Goal: Task Accomplishment & Management: Use online tool/utility

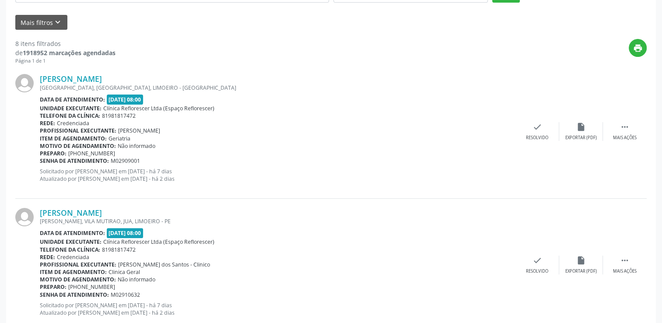
scroll to position [219, 0]
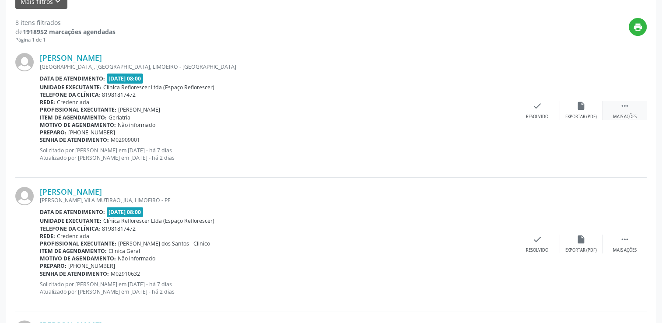
click at [624, 107] on icon "" at bounding box center [625, 106] width 10 height 10
click at [577, 112] on div "alarm_off Não compareceu" at bounding box center [581, 110] width 44 height 19
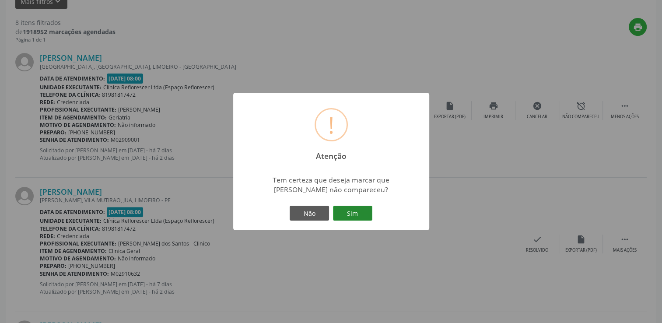
click at [358, 214] on button "Sim" at bounding box center [352, 213] width 39 height 15
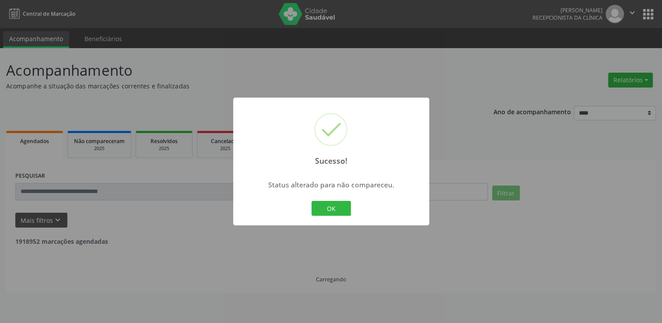
scroll to position [0, 0]
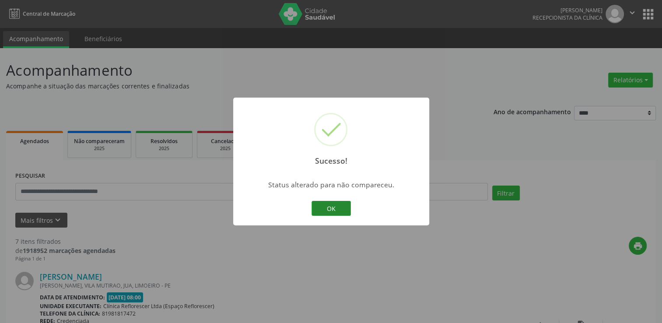
click at [326, 209] on button "OK" at bounding box center [331, 208] width 39 height 15
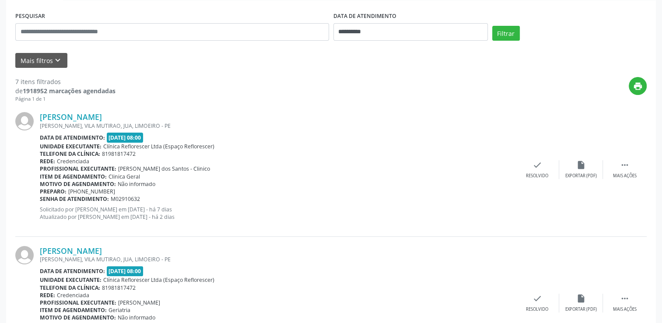
scroll to position [175, 0]
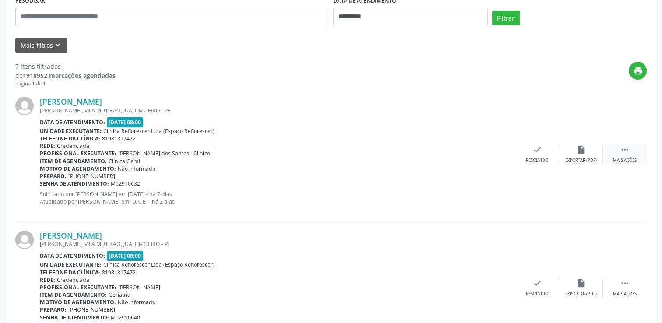
click at [630, 162] on div "Mais ações" at bounding box center [625, 161] width 24 height 6
click at [574, 155] on div "alarm_off Não compareceu" at bounding box center [581, 154] width 44 height 19
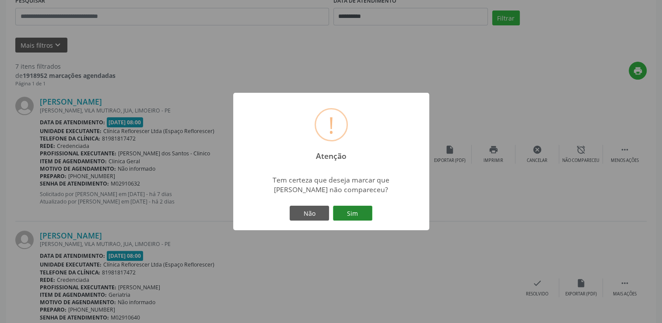
drag, startPoint x: 374, startPoint y: 219, endPoint x: 360, endPoint y: 215, distance: 14.7
click at [368, 218] on div "Não Sim" at bounding box center [331, 213] width 87 height 18
click at [360, 214] on button "Sim" at bounding box center [352, 213] width 39 height 15
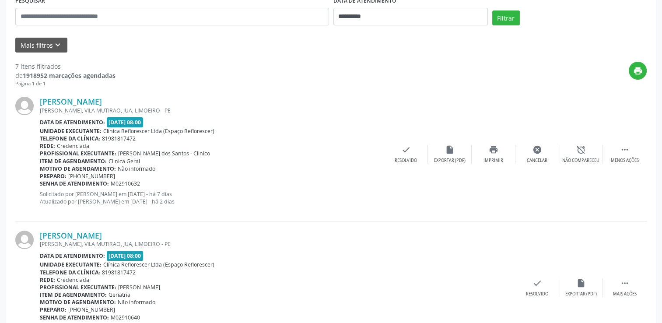
scroll to position [0, 0]
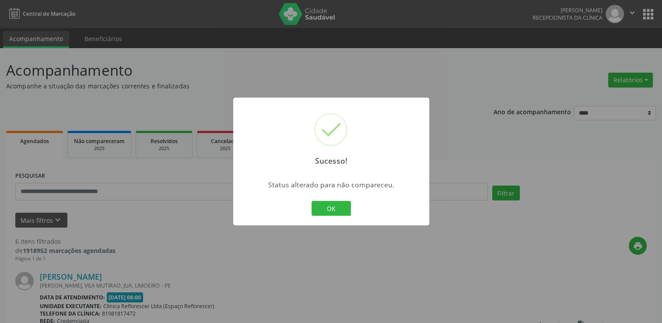
drag, startPoint x: 313, startPoint y: 202, endPoint x: 324, endPoint y: 204, distance: 10.2
click at [314, 202] on button "OK" at bounding box center [331, 208] width 39 height 15
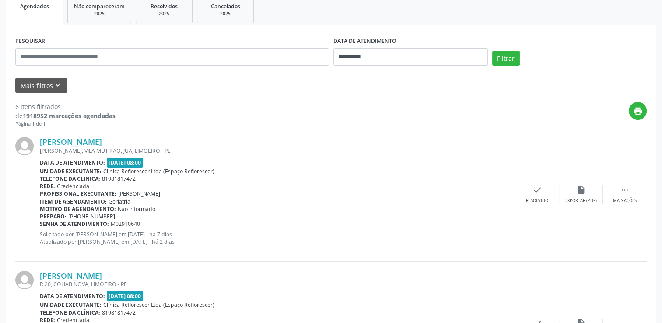
scroll to position [175, 0]
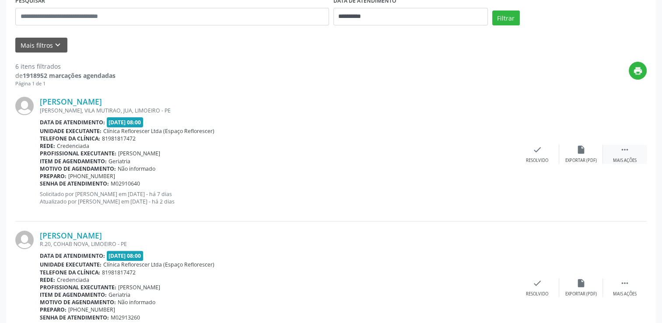
click at [623, 160] on div "Mais ações" at bounding box center [625, 161] width 24 height 6
click at [589, 154] on div "alarm_off Não compareceu" at bounding box center [581, 154] width 44 height 19
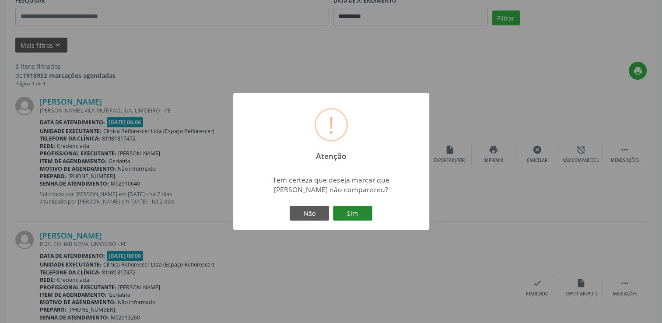
click at [348, 211] on button "Sim" at bounding box center [352, 213] width 39 height 15
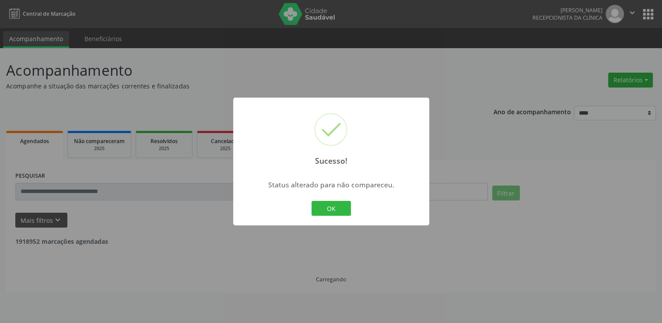
scroll to position [0, 0]
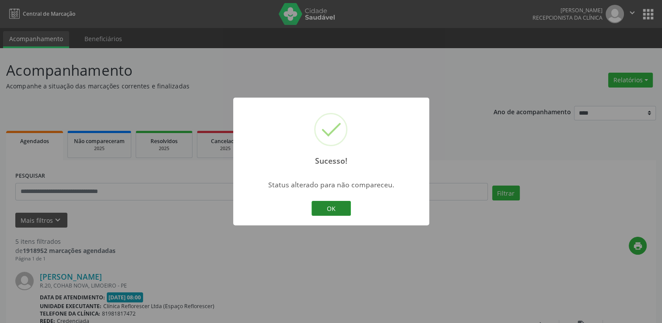
click at [335, 206] on button "OK" at bounding box center [331, 208] width 39 height 15
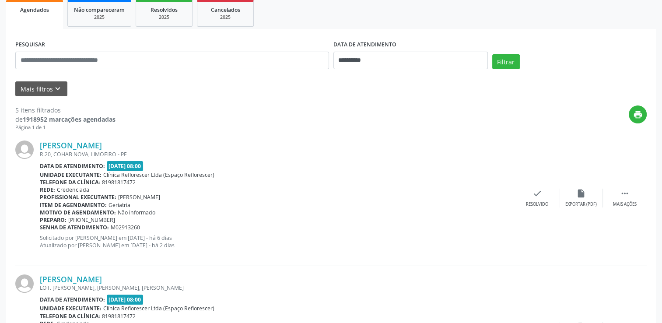
scroll to position [175, 0]
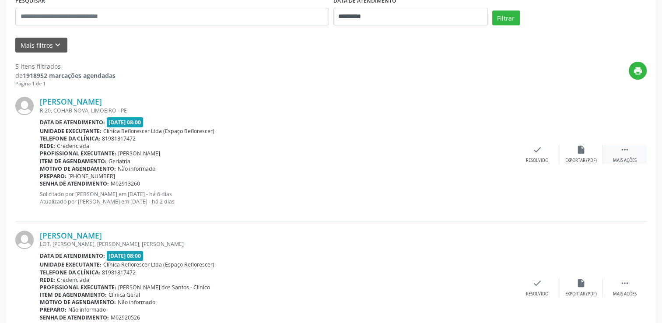
click at [629, 149] on icon "" at bounding box center [625, 150] width 10 height 10
click at [580, 151] on icon "alarm_off" at bounding box center [582, 150] width 10 height 10
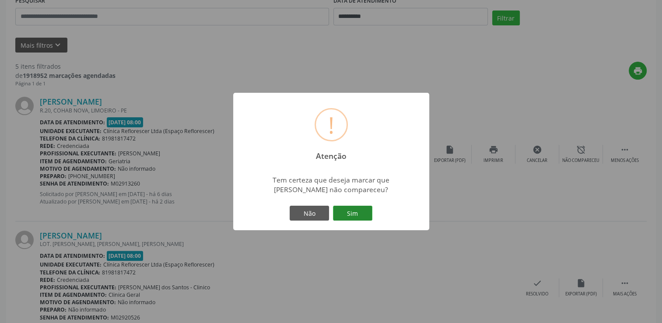
click at [353, 215] on button "Sim" at bounding box center [352, 213] width 39 height 15
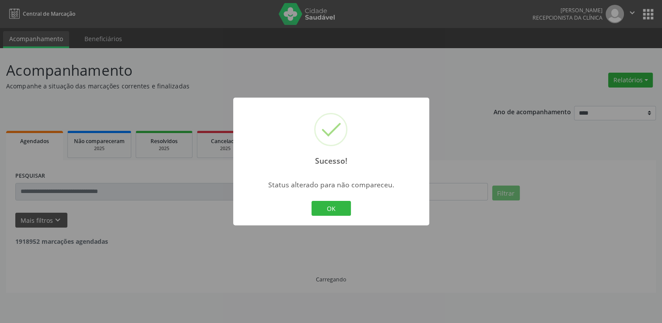
scroll to position [0, 0]
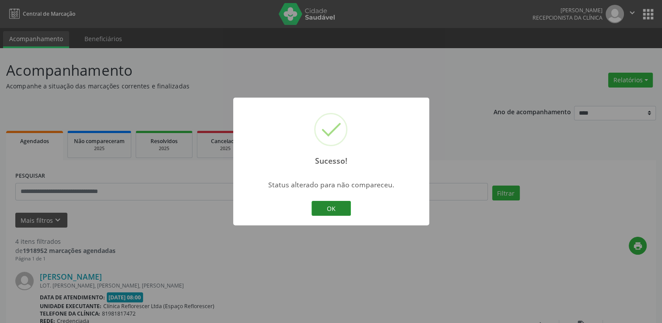
click at [350, 207] on button "OK" at bounding box center [331, 208] width 39 height 15
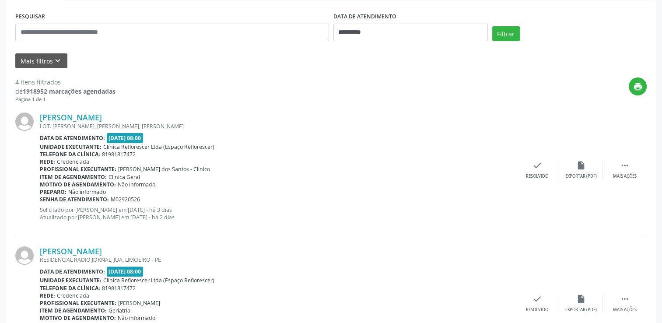
scroll to position [175, 0]
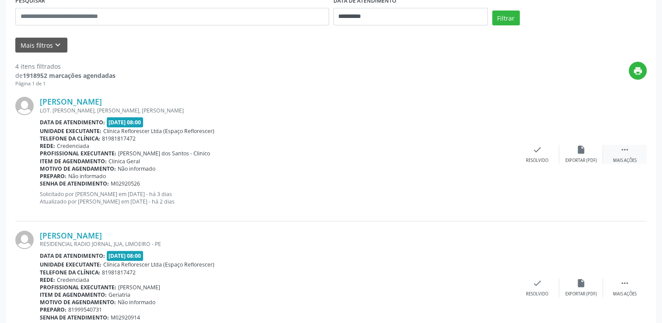
click at [630, 153] on div " Mais ações" at bounding box center [625, 154] width 44 height 19
click at [587, 159] on div "Não compareceu" at bounding box center [581, 161] width 37 height 6
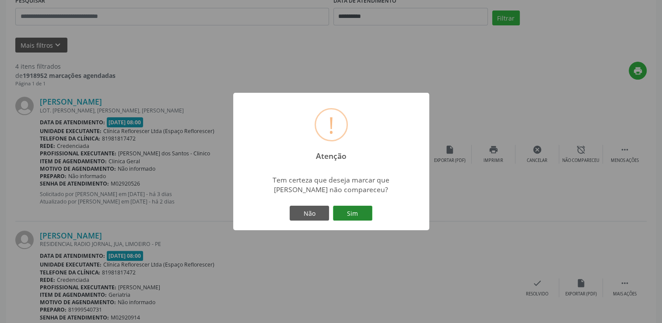
click at [360, 211] on button "Sim" at bounding box center [352, 213] width 39 height 15
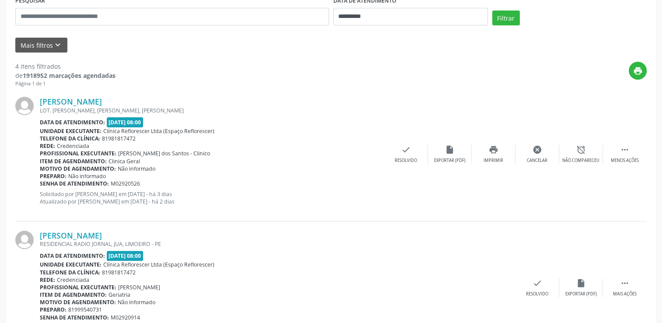
scroll to position [0, 0]
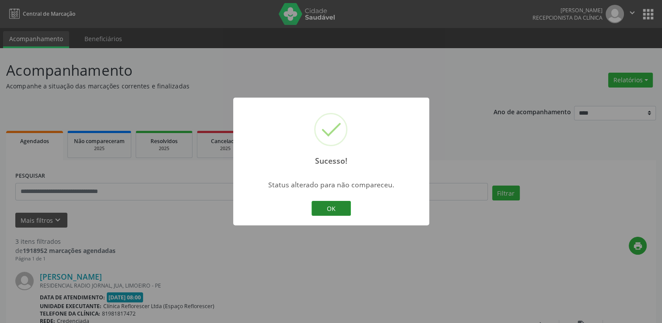
click at [334, 209] on button "OK" at bounding box center [331, 208] width 39 height 15
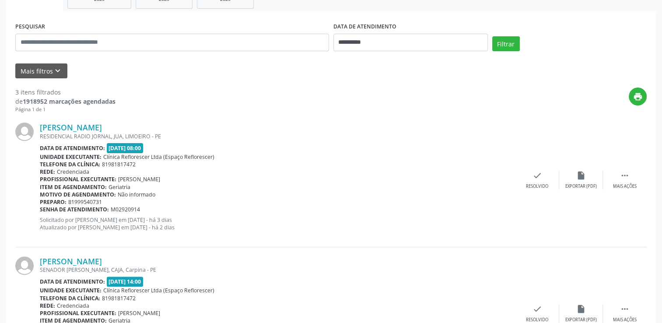
scroll to position [175, 0]
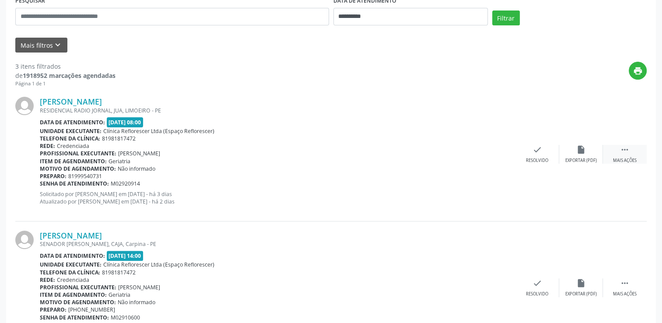
click at [627, 148] on icon "" at bounding box center [625, 150] width 10 height 10
click at [585, 146] on icon "alarm_off" at bounding box center [582, 150] width 10 height 10
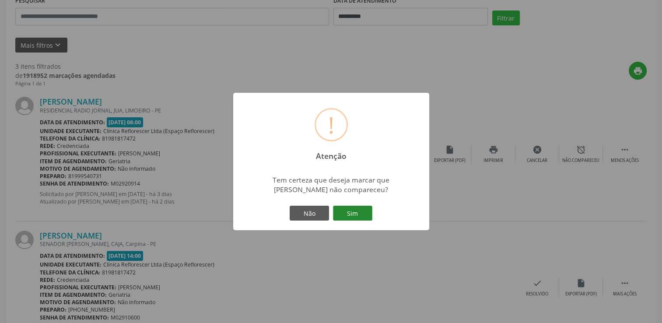
click at [349, 216] on button "Sim" at bounding box center [352, 213] width 39 height 15
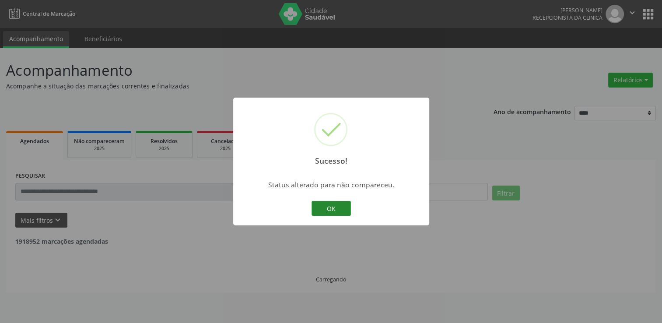
scroll to position [0, 0]
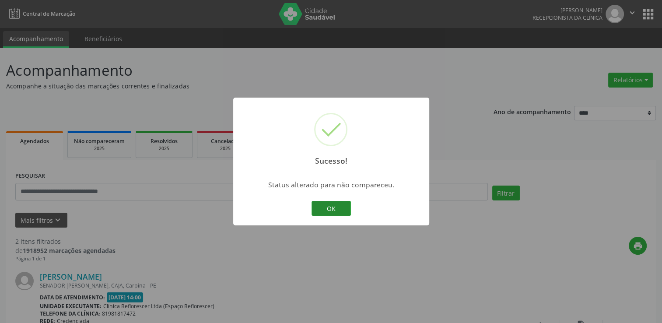
click at [323, 213] on button "OK" at bounding box center [331, 208] width 39 height 15
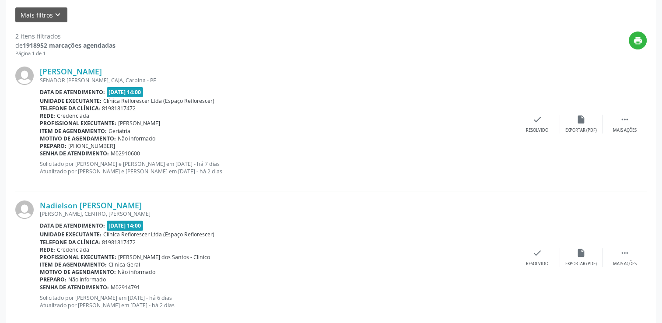
scroll to position [219, 0]
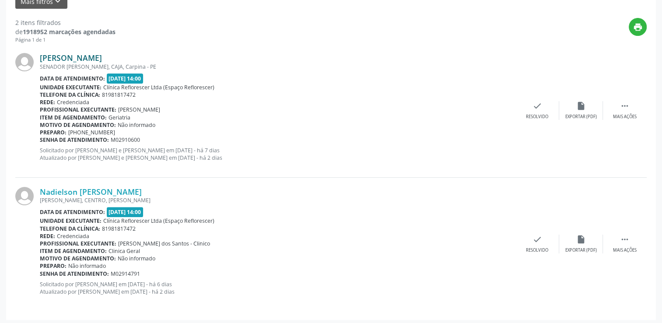
click at [86, 60] on link "[PERSON_NAME]" at bounding box center [71, 58] width 62 height 10
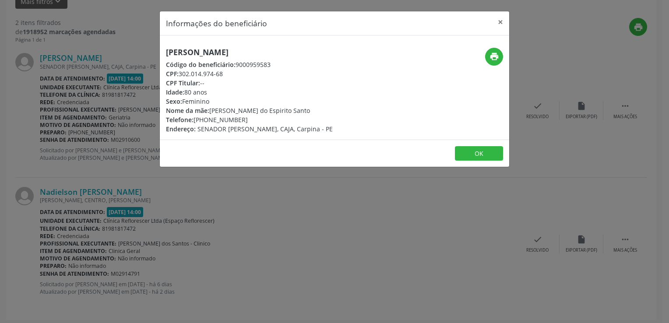
click at [370, 194] on div "Informações do beneficiário × [PERSON_NAME] Código do beneficiário: 9000959583 …" at bounding box center [334, 161] width 669 height 323
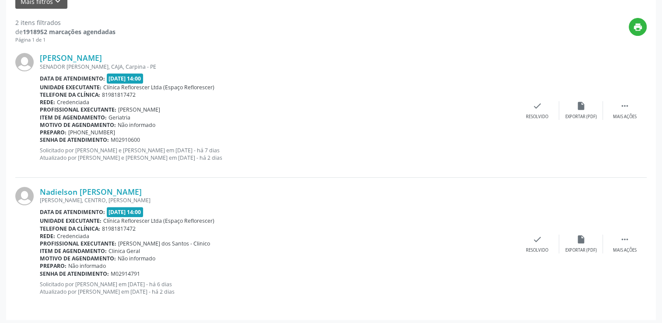
scroll to position [88, 0]
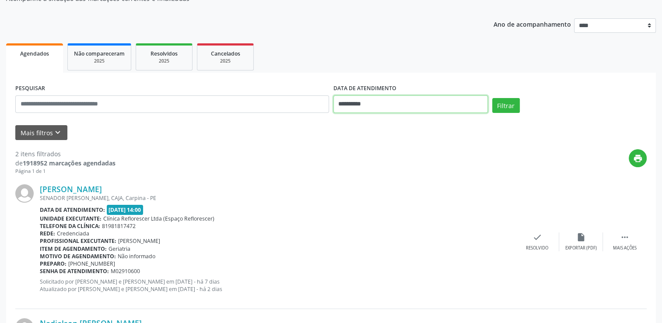
click at [381, 101] on input "**********" at bounding box center [411, 104] width 155 height 18
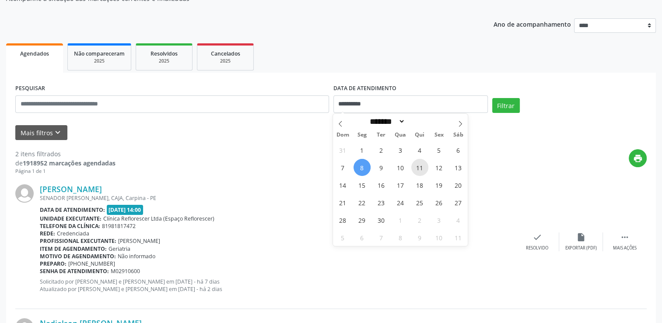
click at [420, 166] on span "11" at bounding box center [420, 167] width 17 height 17
type input "**********"
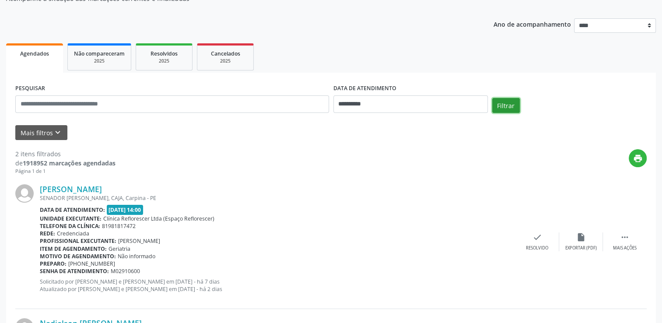
click at [503, 104] on button "Filtrar" at bounding box center [506, 105] width 28 height 15
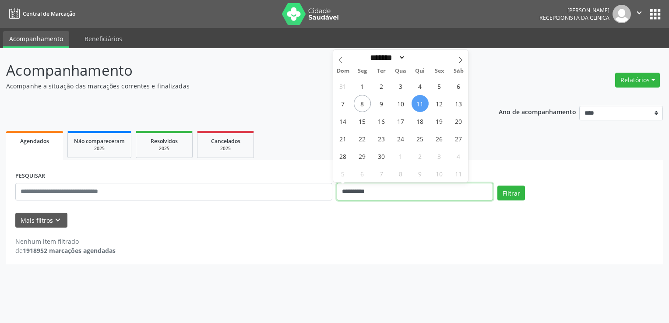
click at [390, 192] on input "**********" at bounding box center [415, 192] width 156 height 18
click at [407, 104] on span "10" at bounding box center [400, 103] width 17 height 17
type input "**********"
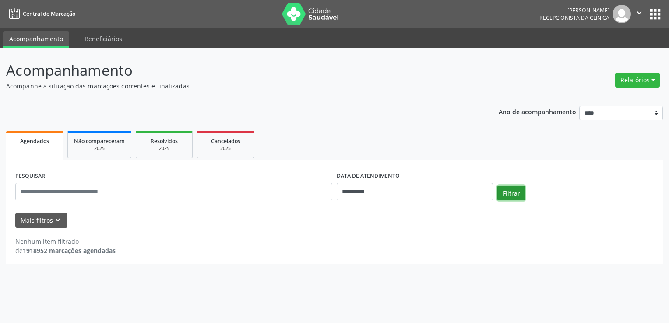
click at [507, 194] on button "Filtrar" at bounding box center [511, 193] width 28 height 15
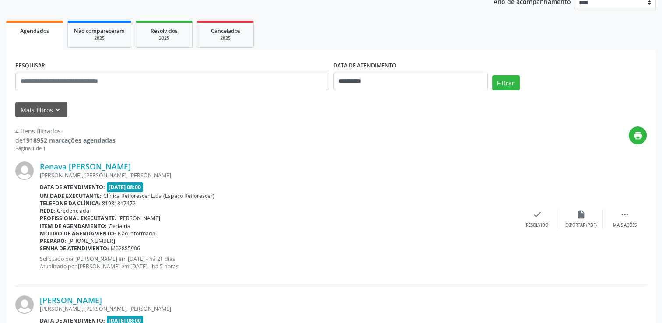
scroll to position [44, 0]
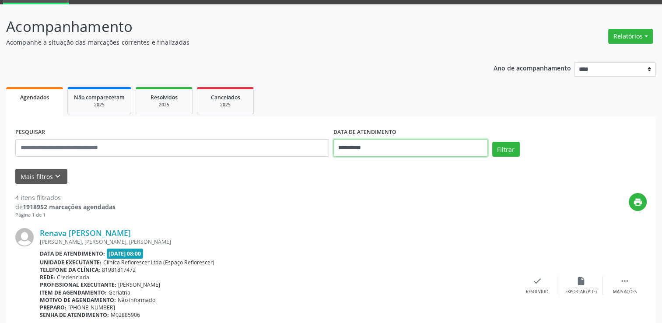
click at [348, 148] on input "**********" at bounding box center [411, 148] width 155 height 18
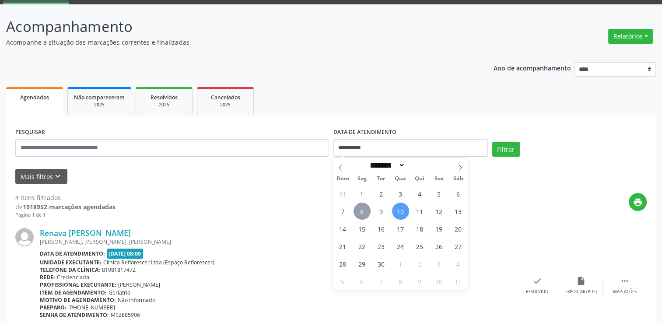
click at [366, 212] on span "8" at bounding box center [362, 211] width 17 height 17
type input "**********"
click at [366, 211] on span "8" at bounding box center [362, 211] width 17 height 17
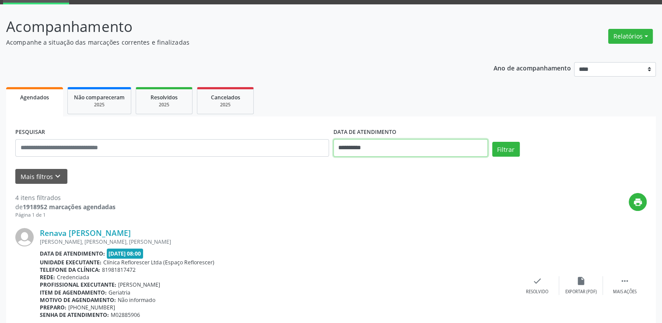
click at [461, 146] on input "**********" at bounding box center [411, 148] width 155 height 18
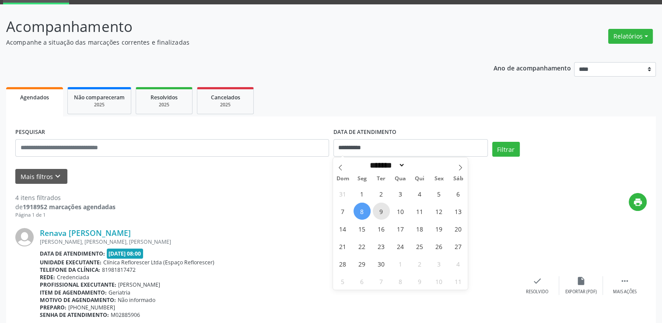
click at [380, 210] on span "9" at bounding box center [381, 211] width 17 height 17
type input "**********"
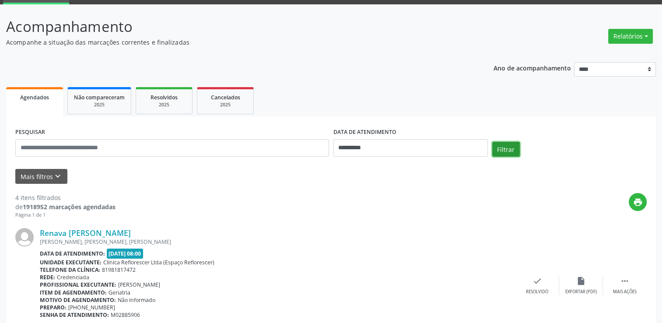
click at [509, 152] on button "Filtrar" at bounding box center [506, 149] width 28 height 15
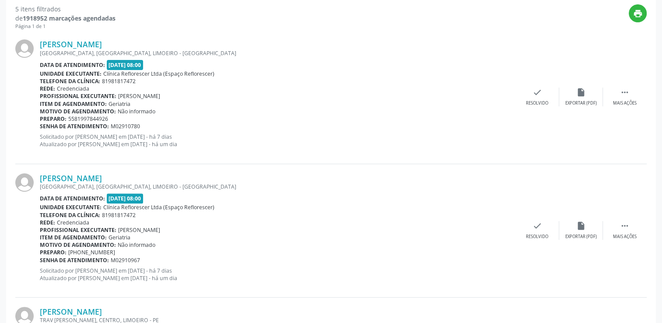
scroll to position [184, 0]
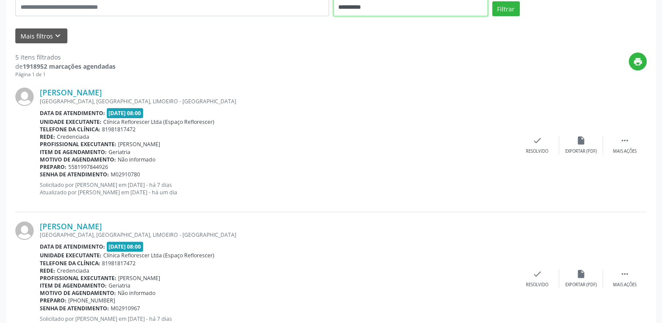
click at [407, 8] on input "**********" at bounding box center [411, 8] width 155 height 18
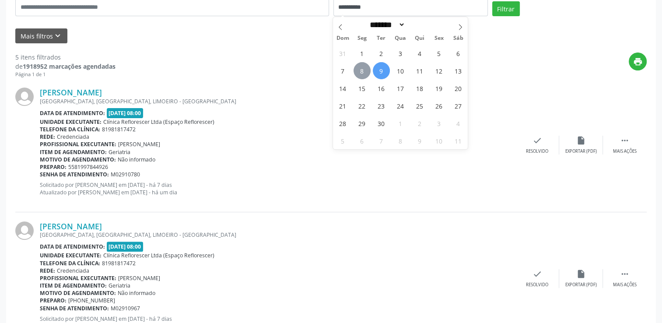
click at [360, 69] on span "8" at bounding box center [362, 70] width 17 height 17
type input "**********"
drag, startPoint x: 360, startPoint y: 69, endPoint x: 366, endPoint y: 67, distance: 6.1
click at [361, 69] on span "8" at bounding box center [362, 70] width 17 height 17
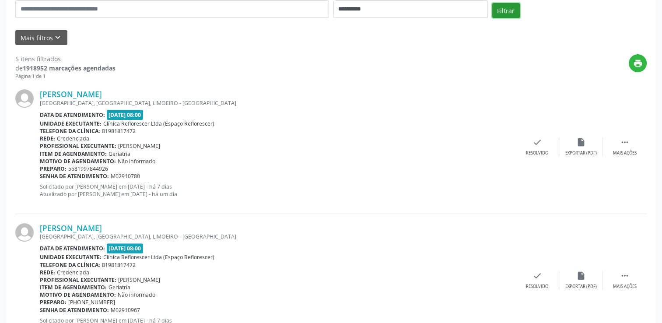
drag, startPoint x: 513, startPoint y: 4, endPoint x: 524, endPoint y: 7, distance: 11.3
click at [513, 5] on button "Filtrar" at bounding box center [506, 10] width 28 height 15
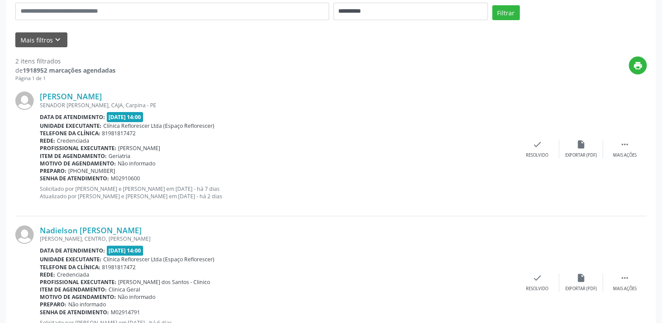
scroll to position [221, 0]
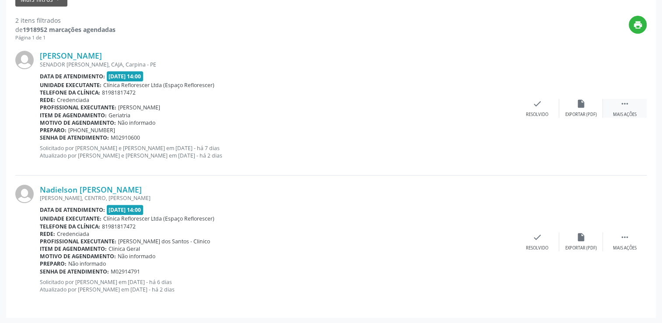
click at [633, 107] on div " Mais ações" at bounding box center [625, 108] width 44 height 19
click at [580, 102] on icon "alarm_off" at bounding box center [582, 104] width 10 height 10
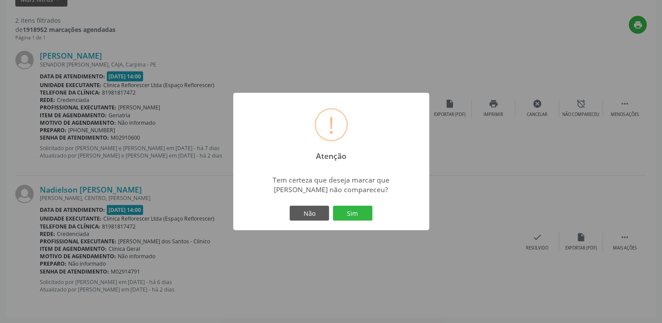
click at [348, 204] on div "Não Sim" at bounding box center [331, 213] width 87 height 18
click at [351, 215] on button "Sim" at bounding box center [352, 213] width 39 height 15
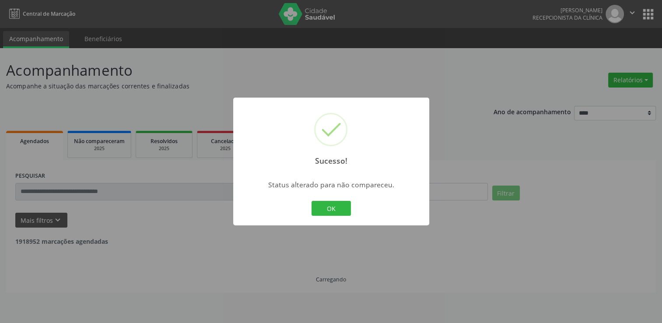
scroll to position [0, 0]
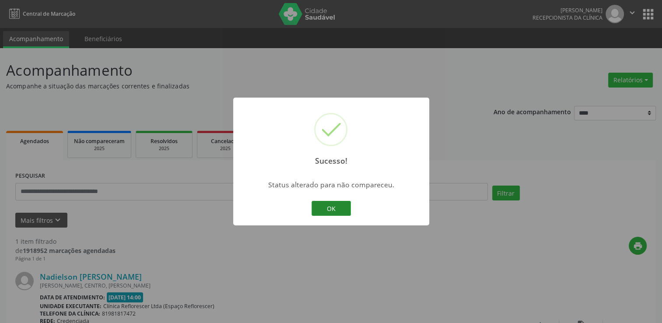
click at [347, 211] on button "OK" at bounding box center [331, 208] width 39 height 15
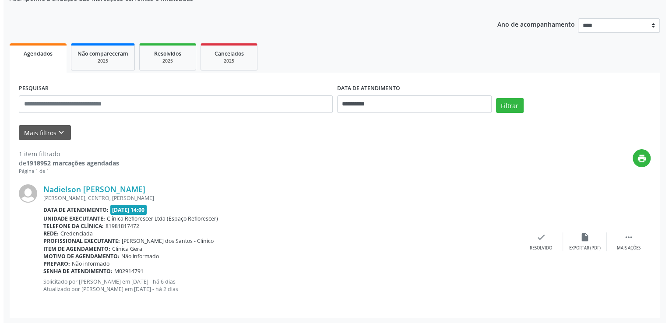
scroll to position [88, 0]
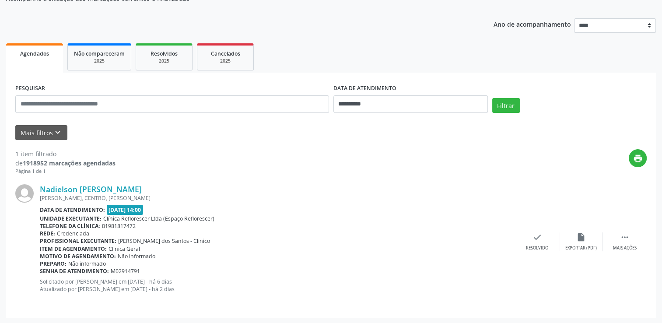
click at [382, 177] on div "Nadielson [PERSON_NAME] [PERSON_NAME], CENTRO, [PERSON_NAME] Data de atendiment…" at bounding box center [331, 241] width 632 height 133
click at [525, 239] on div "check Resolvido" at bounding box center [538, 241] width 44 height 19
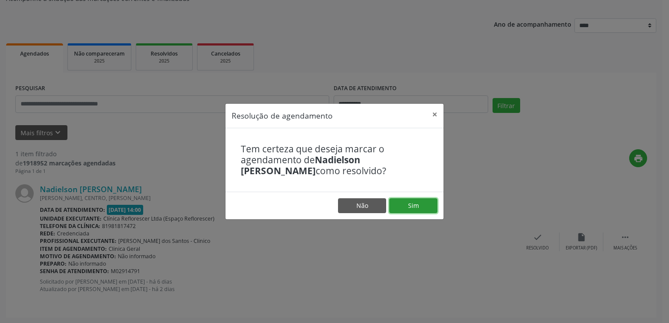
click at [421, 206] on button "Sim" at bounding box center [413, 205] width 48 height 15
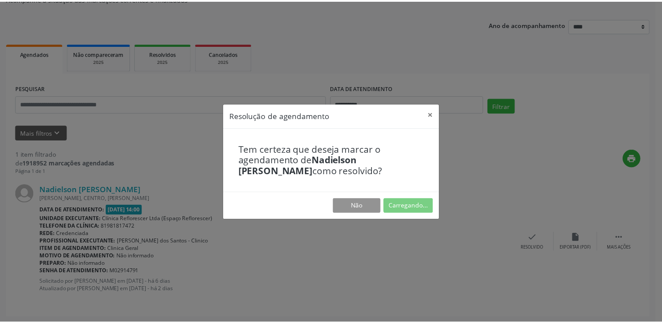
scroll to position [0, 0]
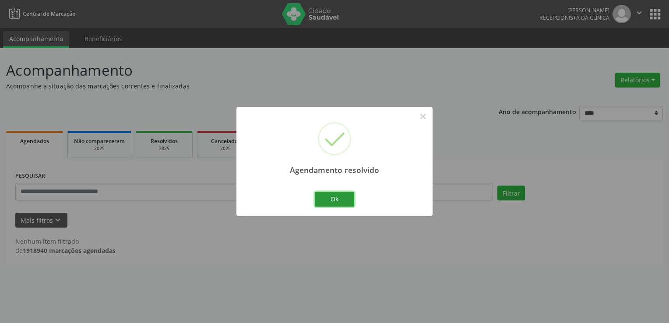
drag, startPoint x: 327, startPoint y: 201, endPoint x: 163, endPoint y: 58, distance: 217.2
click at [326, 199] on button "Ok" at bounding box center [334, 199] width 39 height 15
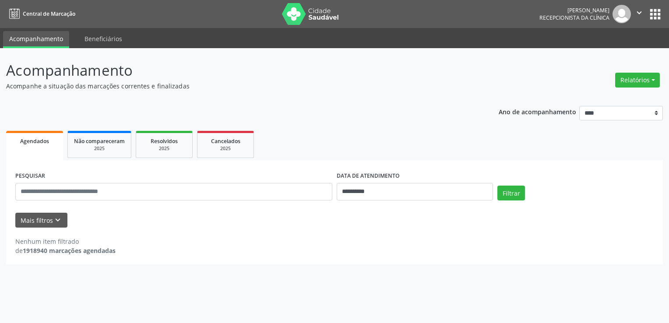
drag, startPoint x: 323, startPoint y: 74, endPoint x: 226, endPoint y: 9, distance: 116.6
click at [322, 73] on p "Acompanhamento" at bounding box center [236, 71] width 460 height 22
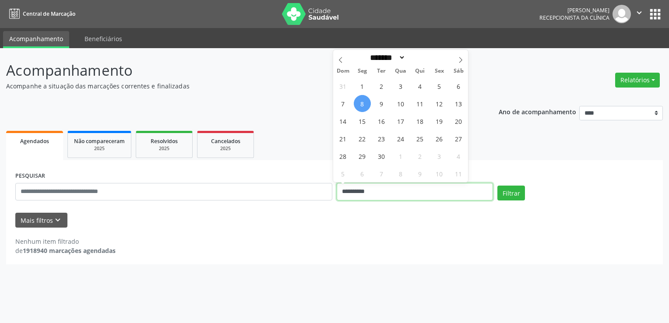
click at [368, 193] on input "**********" at bounding box center [415, 192] width 156 height 18
click at [406, 102] on span "10" at bounding box center [400, 103] width 17 height 17
type input "**********"
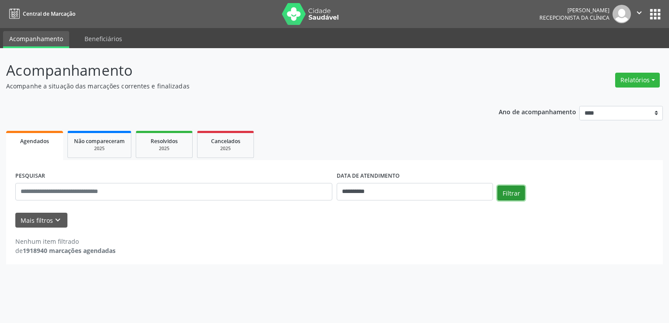
click at [517, 197] on button "Filtrar" at bounding box center [511, 193] width 28 height 15
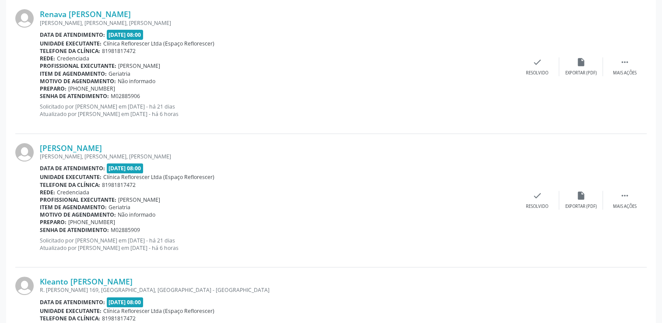
scroll to position [175, 0]
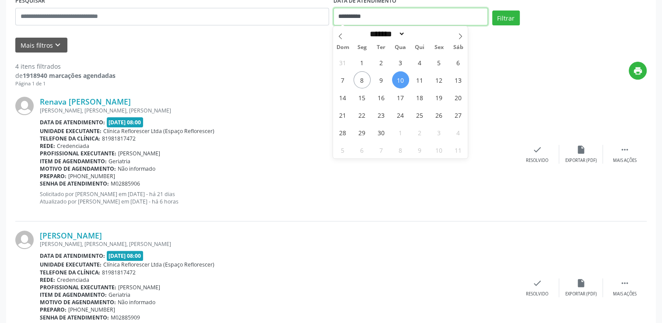
click at [409, 14] on input "**********" at bounding box center [411, 17] width 155 height 18
click at [358, 97] on span "15" at bounding box center [362, 97] width 17 height 17
type input "**********"
click at [437, 101] on span "19" at bounding box center [439, 97] width 17 height 17
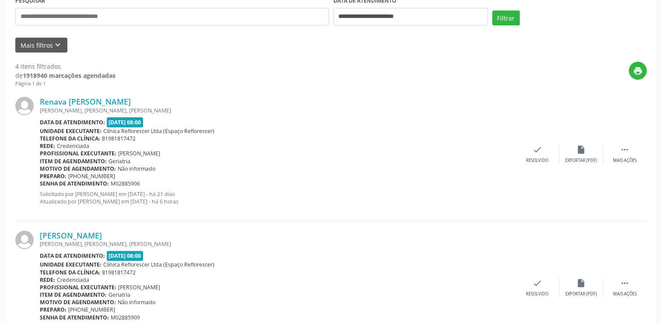
click at [499, 10] on div "**********" at bounding box center [331, 12] width 636 height 37
click at [501, 17] on button "Filtrar" at bounding box center [506, 18] width 28 height 15
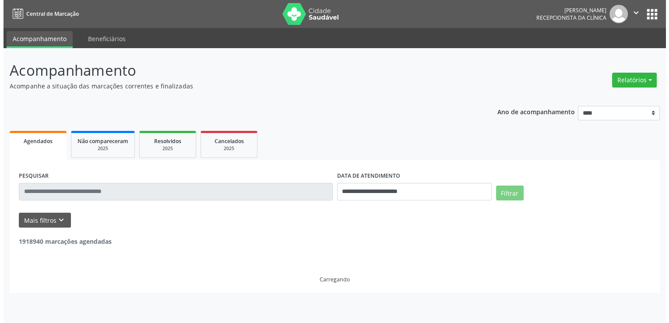
scroll to position [0, 0]
